Goal: Transaction & Acquisition: Purchase product/service

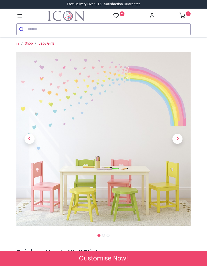
click at [179, 141] on span "Next" at bounding box center [177, 139] width 10 height 10
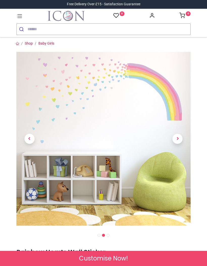
click at [180, 140] on span "Next" at bounding box center [177, 139] width 10 height 10
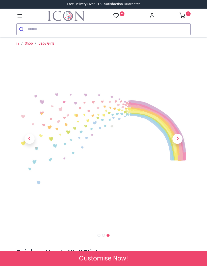
click at [179, 142] on span "Next" at bounding box center [177, 139] width 10 height 10
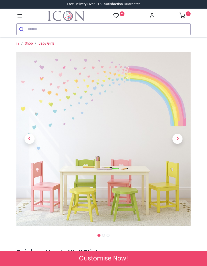
click at [179, 139] on span "Next" at bounding box center [177, 139] width 10 height 10
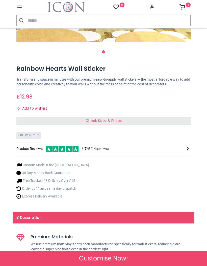
scroll to position [175, 0]
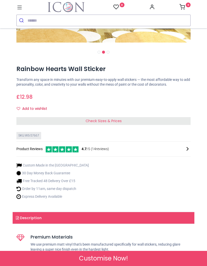
click at [171, 122] on div "Check Sizes & Prices" at bounding box center [103, 121] width 174 height 8
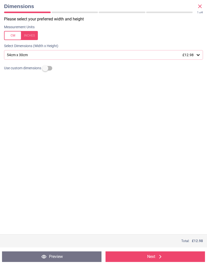
click at [186, 54] on span "£12.98" at bounding box center [187, 55] width 11 height 4
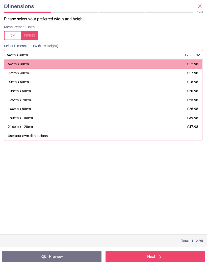
click at [201, 6] on icon at bounding box center [200, 6] width 6 height 6
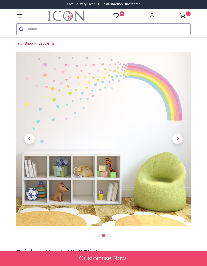
scroll to position [0, 0]
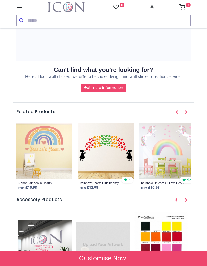
scroll to position [677, 0]
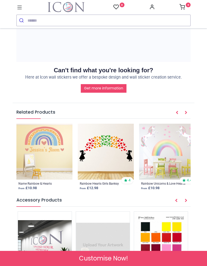
click at [188, 109] on button "Next" at bounding box center [185, 113] width 9 height 9
click at [186, 111] on icon "Next" at bounding box center [186, 113] width 3 height 4
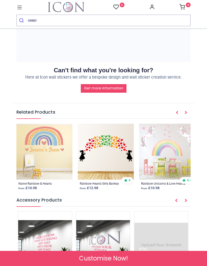
click at [187, 111] on button "Next" at bounding box center [185, 113] width 9 height 9
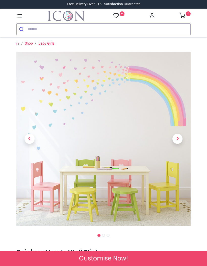
scroll to position [0, 0]
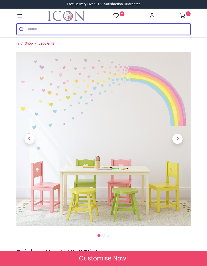
click at [87, 33] on input "search" at bounding box center [109, 29] width 163 height 11
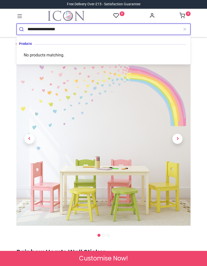
type input "**********"
click at [22, 29] on button "submit" at bounding box center [22, 29] width 11 height 11
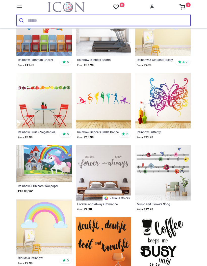
scroll to position [872, 0]
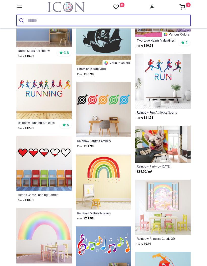
scroll to position [1225, 0]
